Goal: Find specific page/section: Find specific page/section

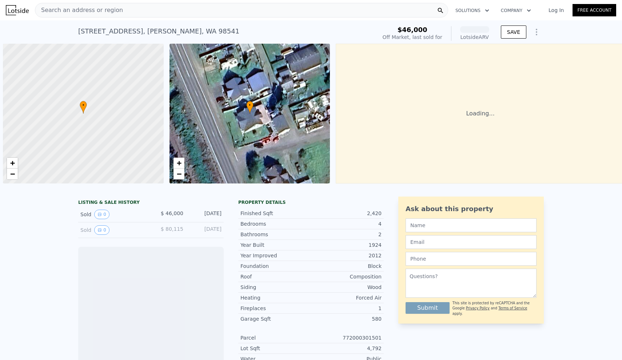
scroll to position [0, 3]
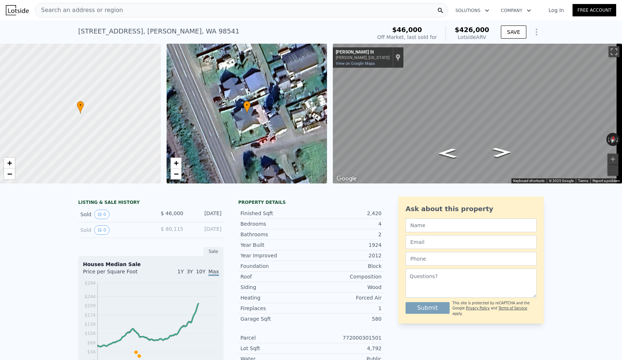
click at [87, 10] on span "Search an address or region" at bounding box center [79, 10] width 88 height 9
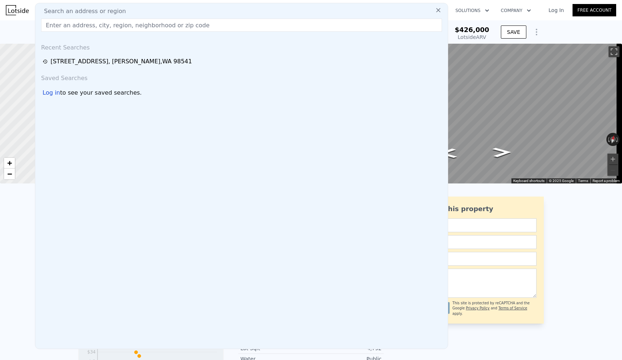
click at [68, 23] on input "text" at bounding box center [241, 25] width 401 height 13
paste input "[STREET_ADDRESS][PERSON_NAME]"
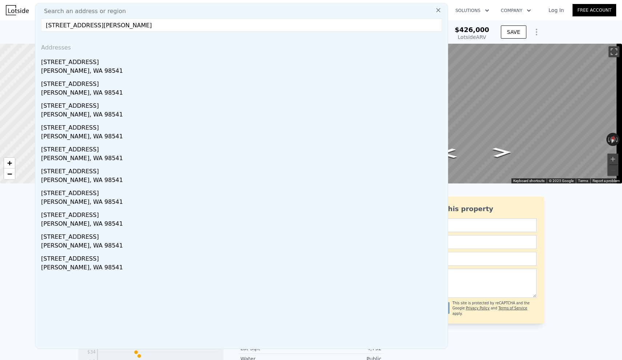
drag, startPoint x: 103, startPoint y: 26, endPoint x: 159, endPoint y: 32, distance: 56.7
click at [159, 32] on div "Search an address or region [STREET_ADDRESS][PERSON_NAME] Addresses [STREET_ADD…" at bounding box center [241, 176] width 413 height 346
type input "[STREET_ADDRESS][PERSON_NAME]"
click at [435, 11] on icon at bounding box center [438, 10] width 7 height 7
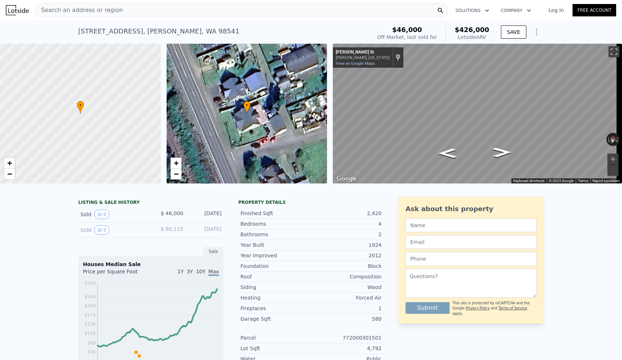
click at [163, 4] on div "Search an address or region" at bounding box center [241, 10] width 413 height 15
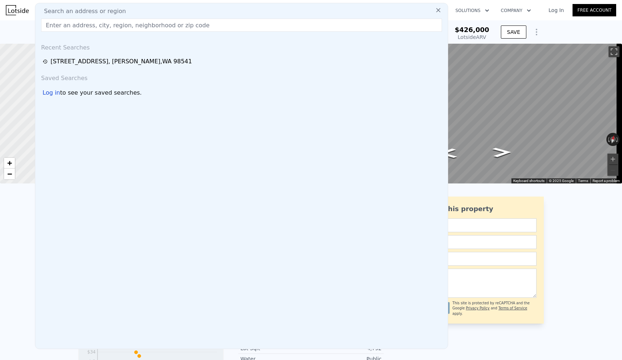
type input "[STREET_ADDRESS][PERSON_NAME]"
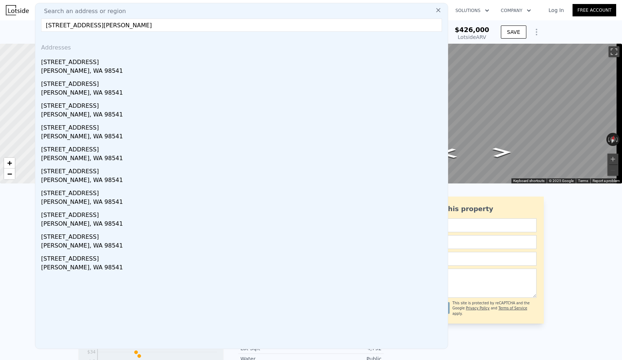
click at [164, 26] on input "[STREET_ADDRESS][PERSON_NAME]" at bounding box center [241, 25] width 401 height 13
click at [163, 24] on input "[STREET_ADDRESS][PERSON_NAME]" at bounding box center [241, 25] width 401 height 13
click at [174, 25] on input "[STREET_ADDRESS][PERSON_NAME]" at bounding box center [241, 25] width 401 height 13
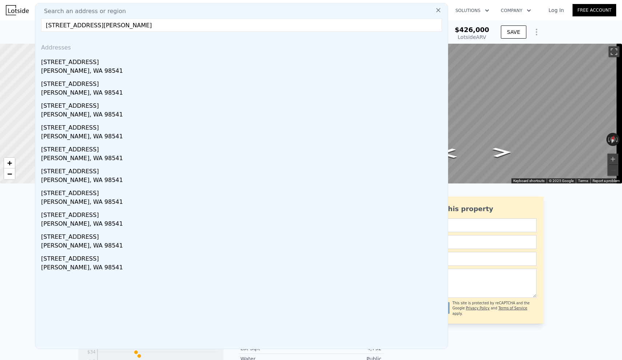
drag, startPoint x: 174, startPoint y: 25, endPoint x: 68, endPoint y: 5, distance: 108.6
click at [60, 6] on div "Search an address or region [STREET_ADDRESS][PERSON_NAME] Addresses [STREET_ADD…" at bounding box center [241, 176] width 413 height 346
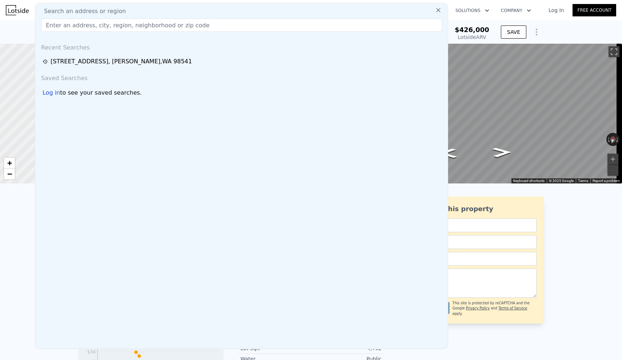
paste input "170517130010"
type input "170517130010"
click at [435, 10] on icon at bounding box center [438, 10] width 7 height 7
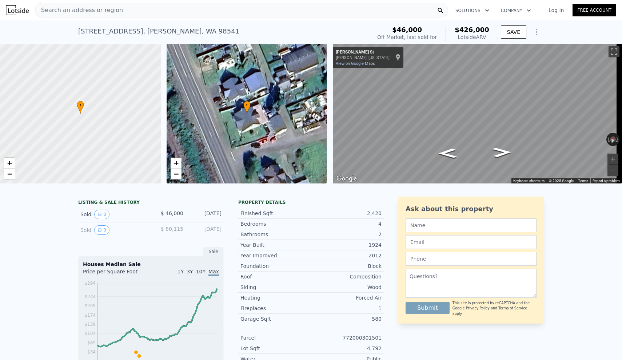
click at [557, 10] on link "Log In" at bounding box center [556, 10] width 33 height 7
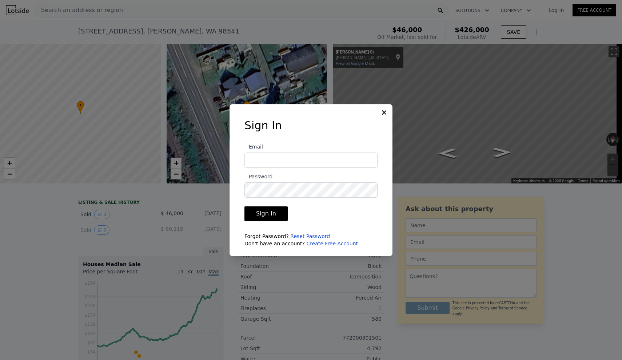
click at [386, 111] on icon at bounding box center [383, 112] width 7 height 7
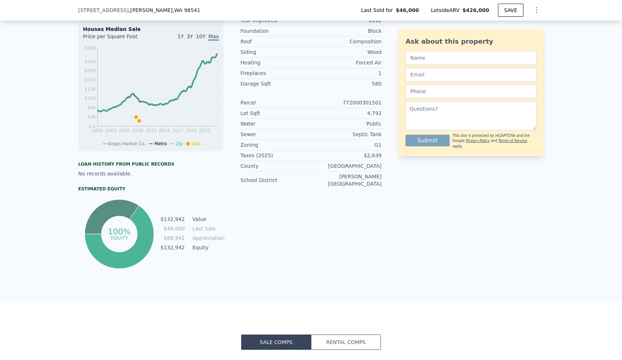
scroll to position [0, 0]
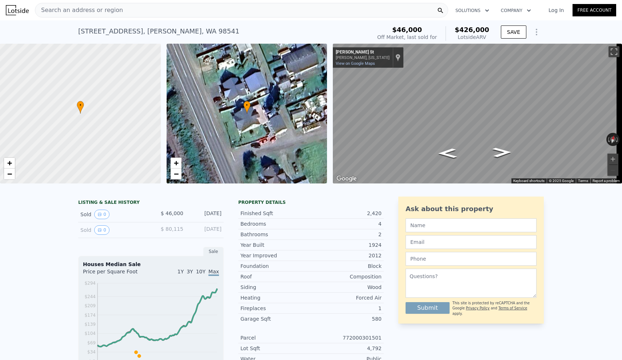
click at [548, 12] on link "Log In" at bounding box center [556, 10] width 33 height 7
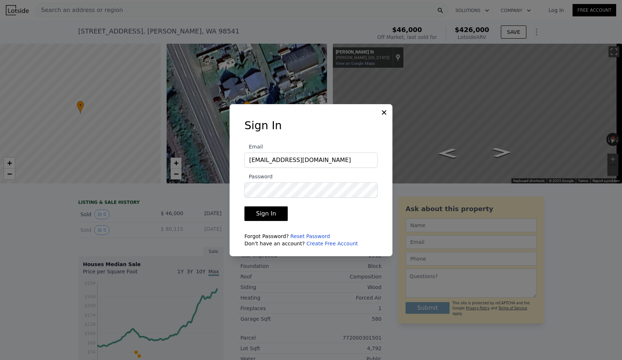
type input "[EMAIL_ADDRESS][DOMAIN_NAME]"
click at [271, 214] on button "Sign In" at bounding box center [265, 213] width 43 height 15
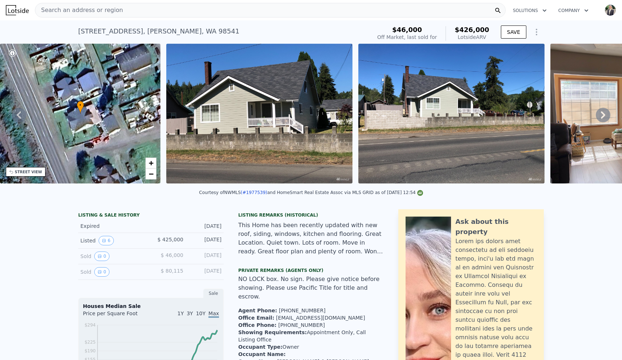
click at [102, 13] on span "Search an address or region" at bounding box center [79, 10] width 88 height 9
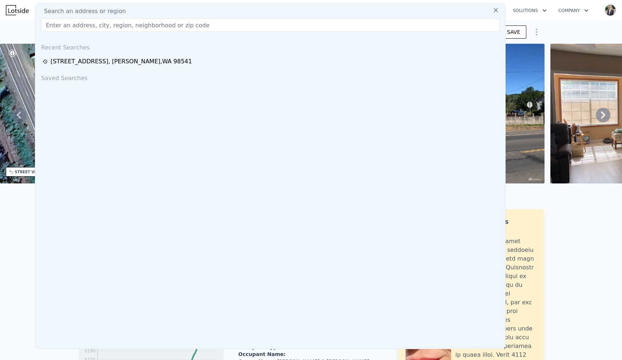
type input "170517130010"
drag, startPoint x: 86, startPoint y: 25, endPoint x: 0, endPoint y: 15, distance: 86.8
click at [0, 15] on div "Search an address or region Search an address or region 170517130010 Recent Sea…" at bounding box center [311, 9] width 622 height 17
paste input "[STREET_ADDRESS][PERSON_NAME]"
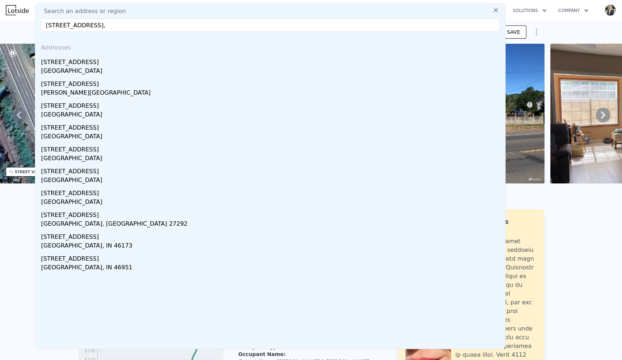
type input "[STREET_ADDRESS]"
